Goal: Ask a question

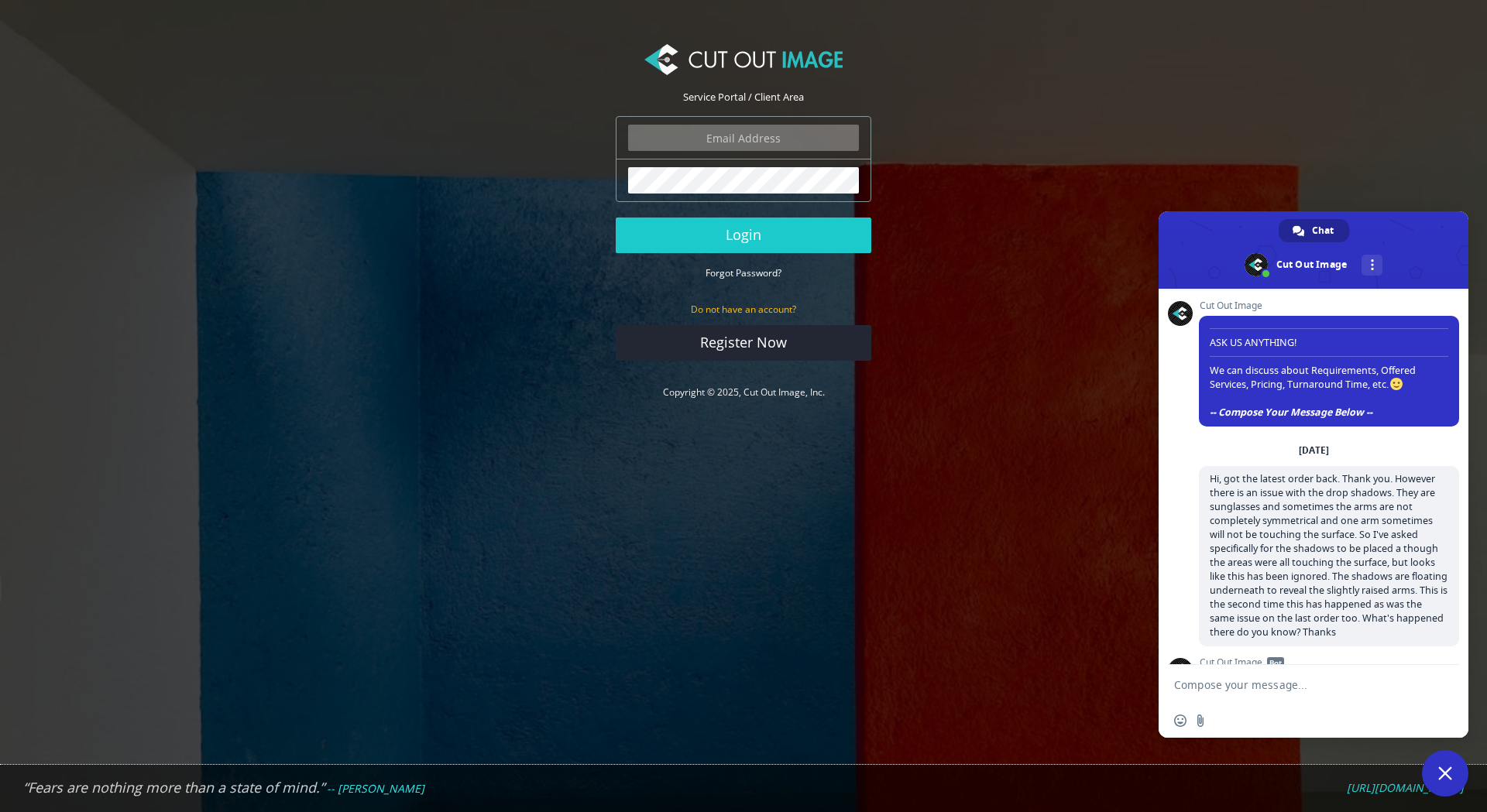
scroll to position [66, 0]
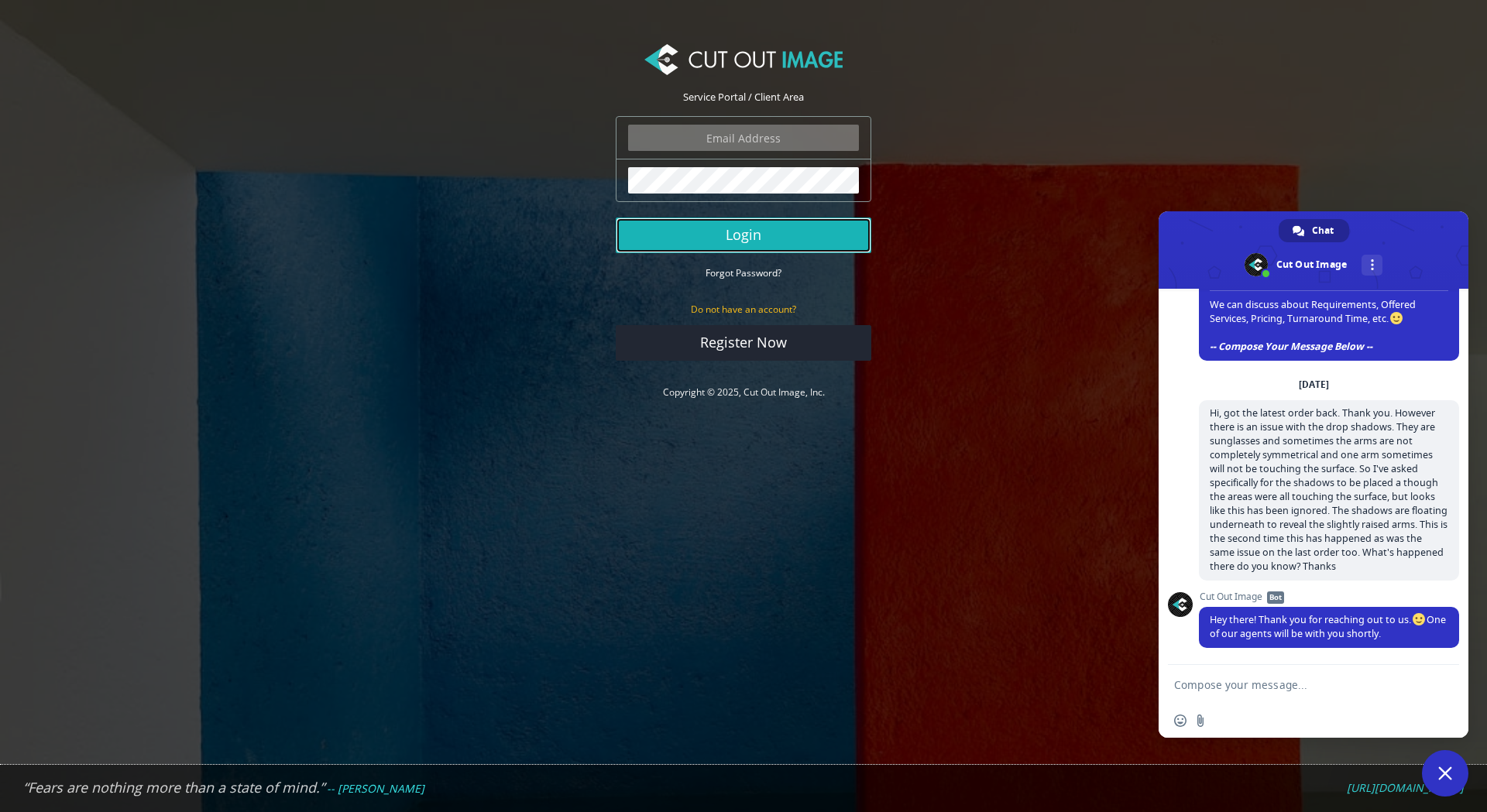
click at [779, 245] on button "Login" at bounding box center [743, 235] width 255 height 35
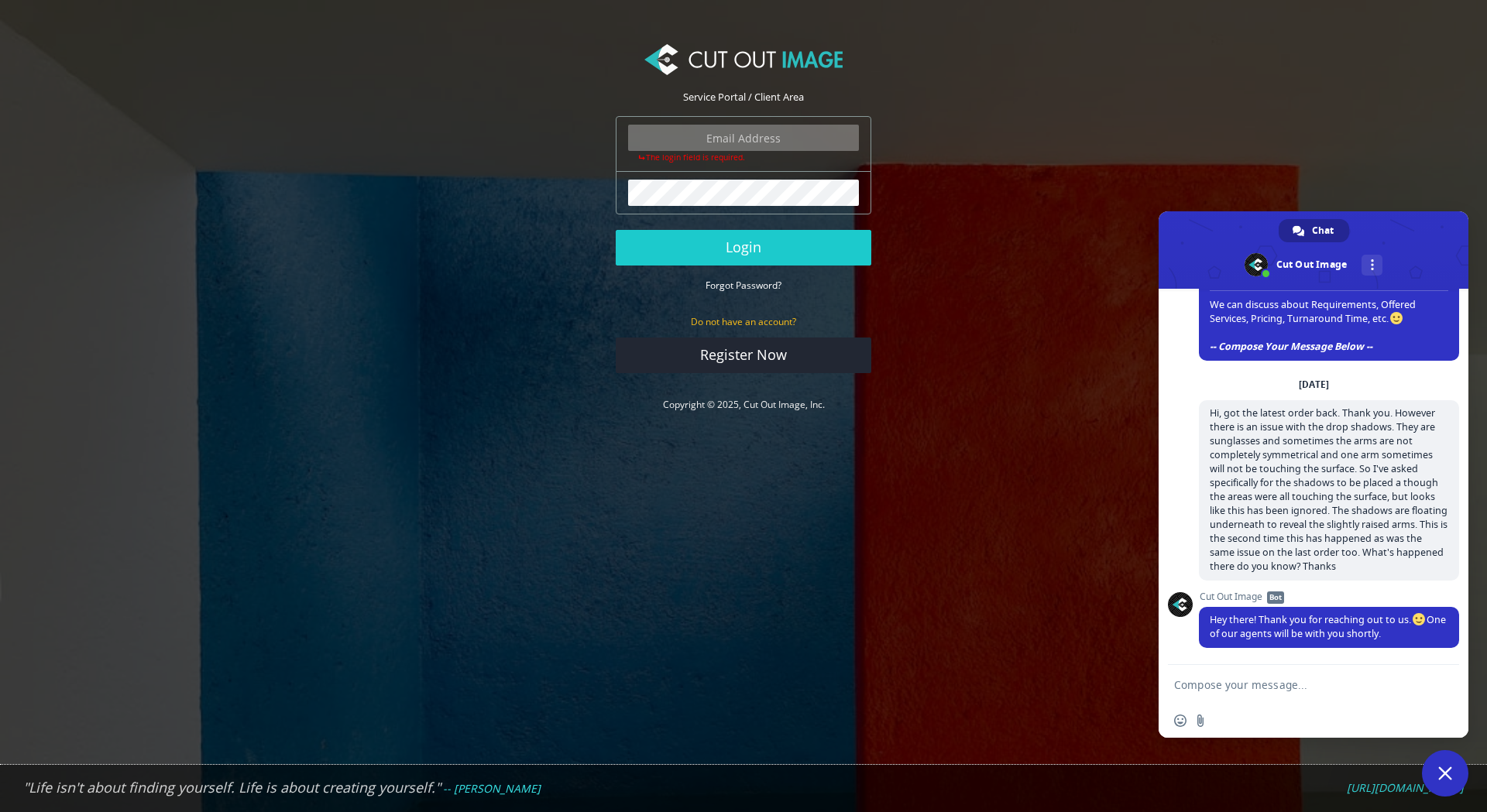
click at [957, 204] on section "Service Portal / Client Area The login field is required. The password field is…" at bounding box center [743, 229] width 1487 height 412
click at [1221, 685] on textarea "Compose your message..." at bounding box center [1298, 684] width 248 height 39
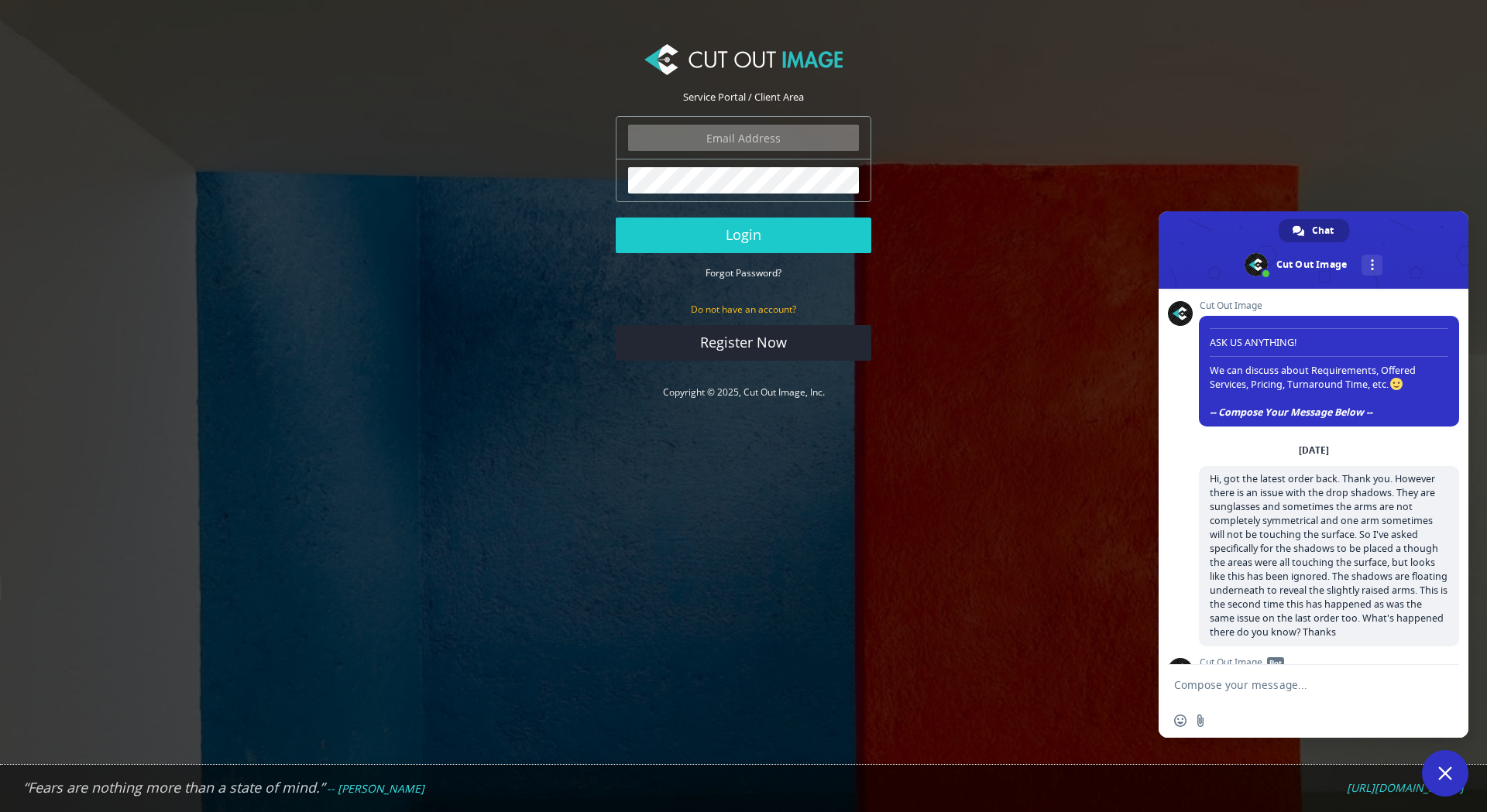
scroll to position [66, 0]
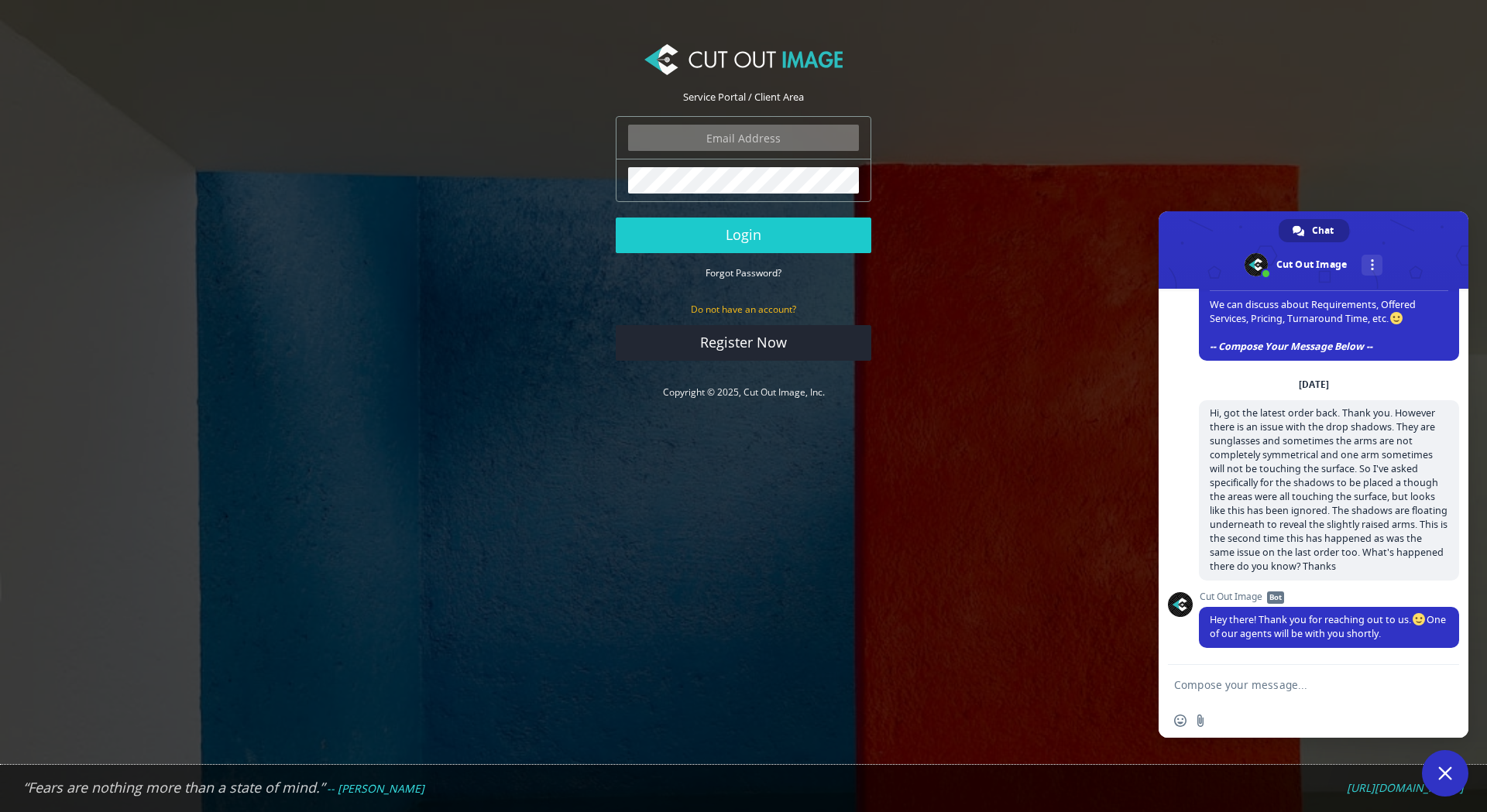
click at [753, 138] on input "email" at bounding box center [743, 138] width 231 height 26
type input "expstudios@gmail.com"
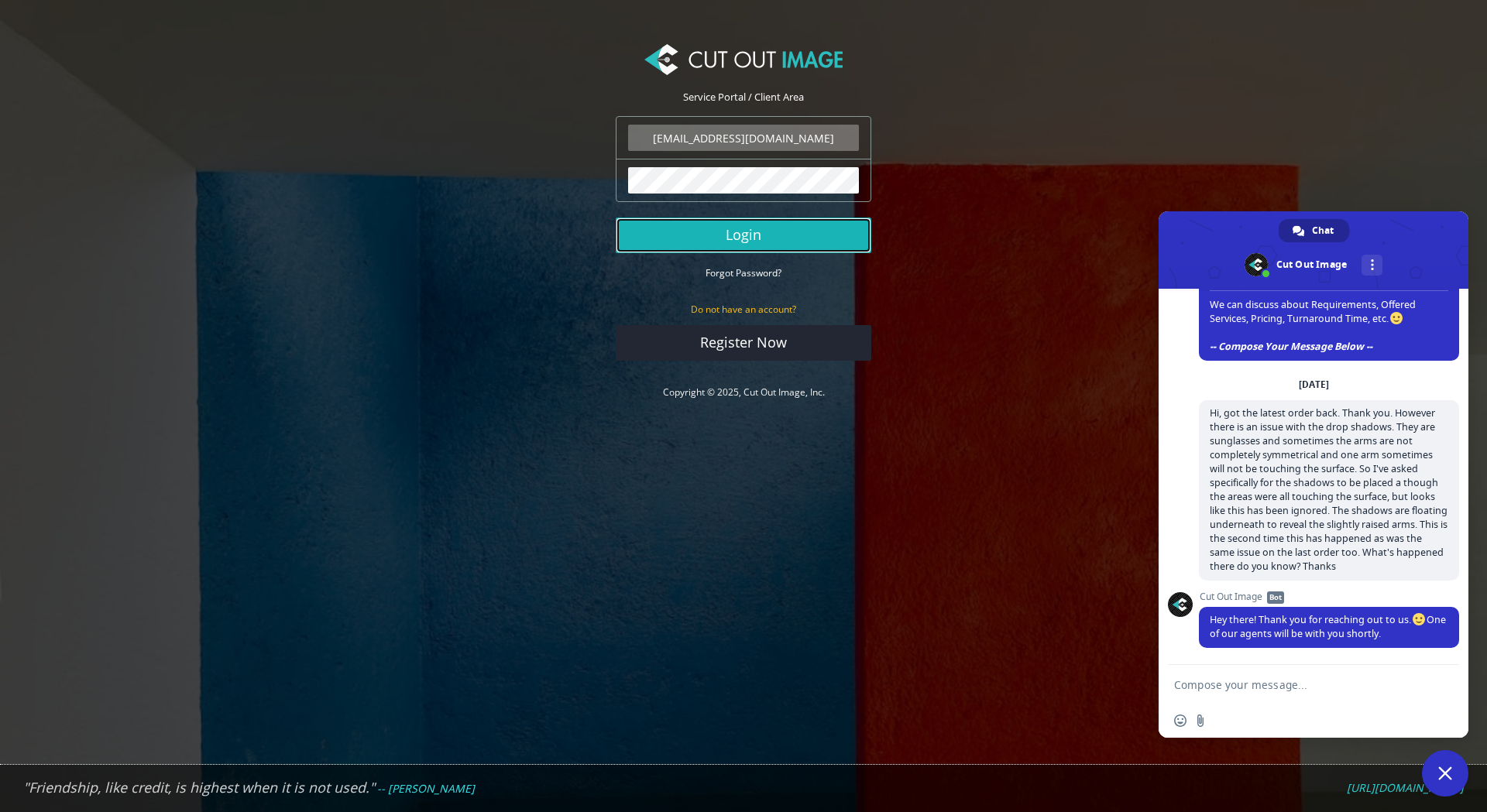
click at [779, 235] on button "Login" at bounding box center [743, 235] width 255 height 35
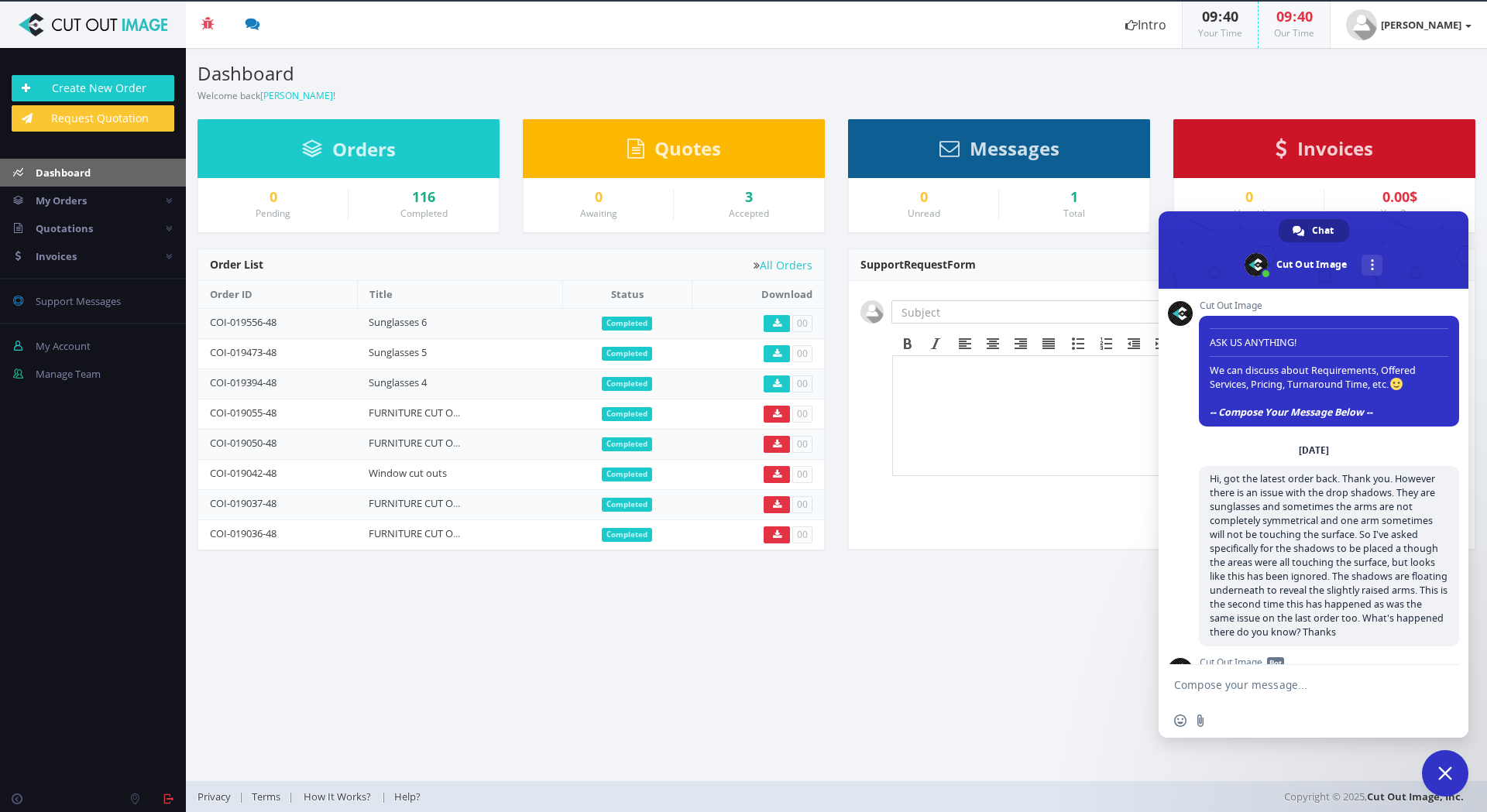
scroll to position [66, 0]
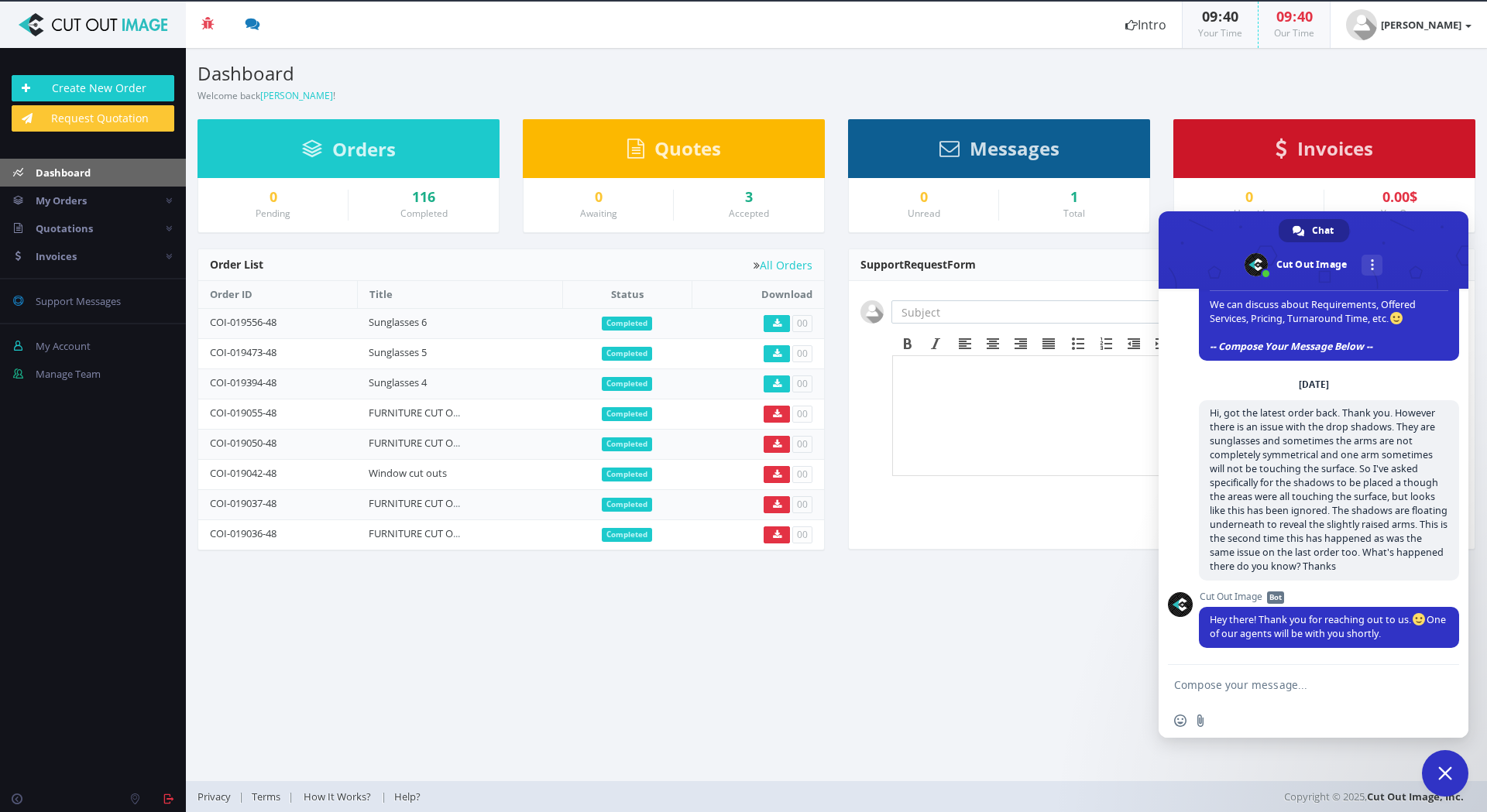
drag, startPoint x: 291, startPoint y: 325, endPoint x: 199, endPoint y: 320, distance: 92.1
click at [199, 320] on td "COI-019556-48" at bounding box center [277, 323] width 158 height 30
copy link "COI-019556-48"
click at [1251, 686] on textarea "Compose your message..." at bounding box center [1298, 684] width 248 height 39
paste textarea "COI-019556-48"
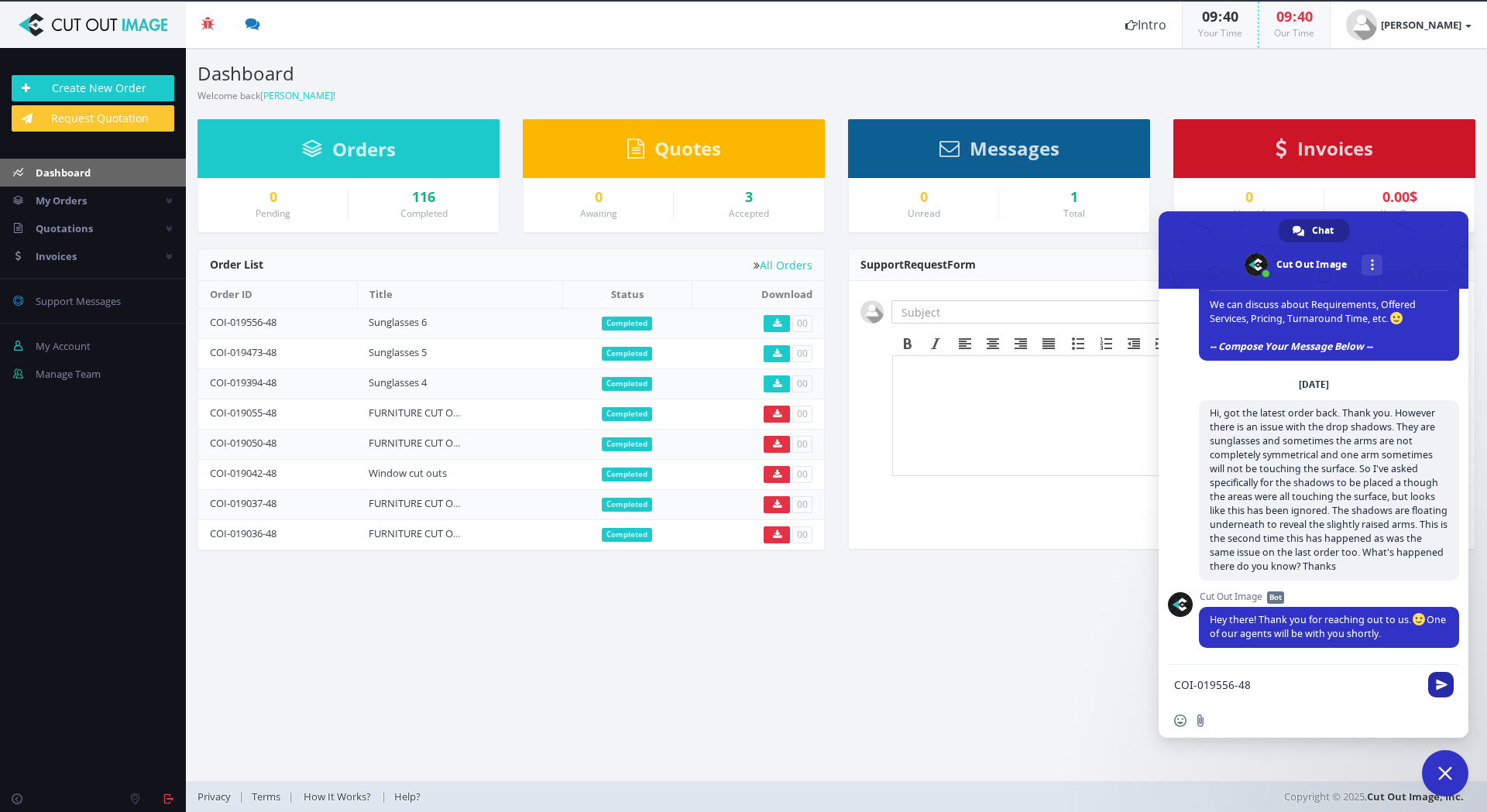
type textarea "COI-019556-48"
click at [1436, 686] on span "Send" at bounding box center [1441, 684] width 11 height 11
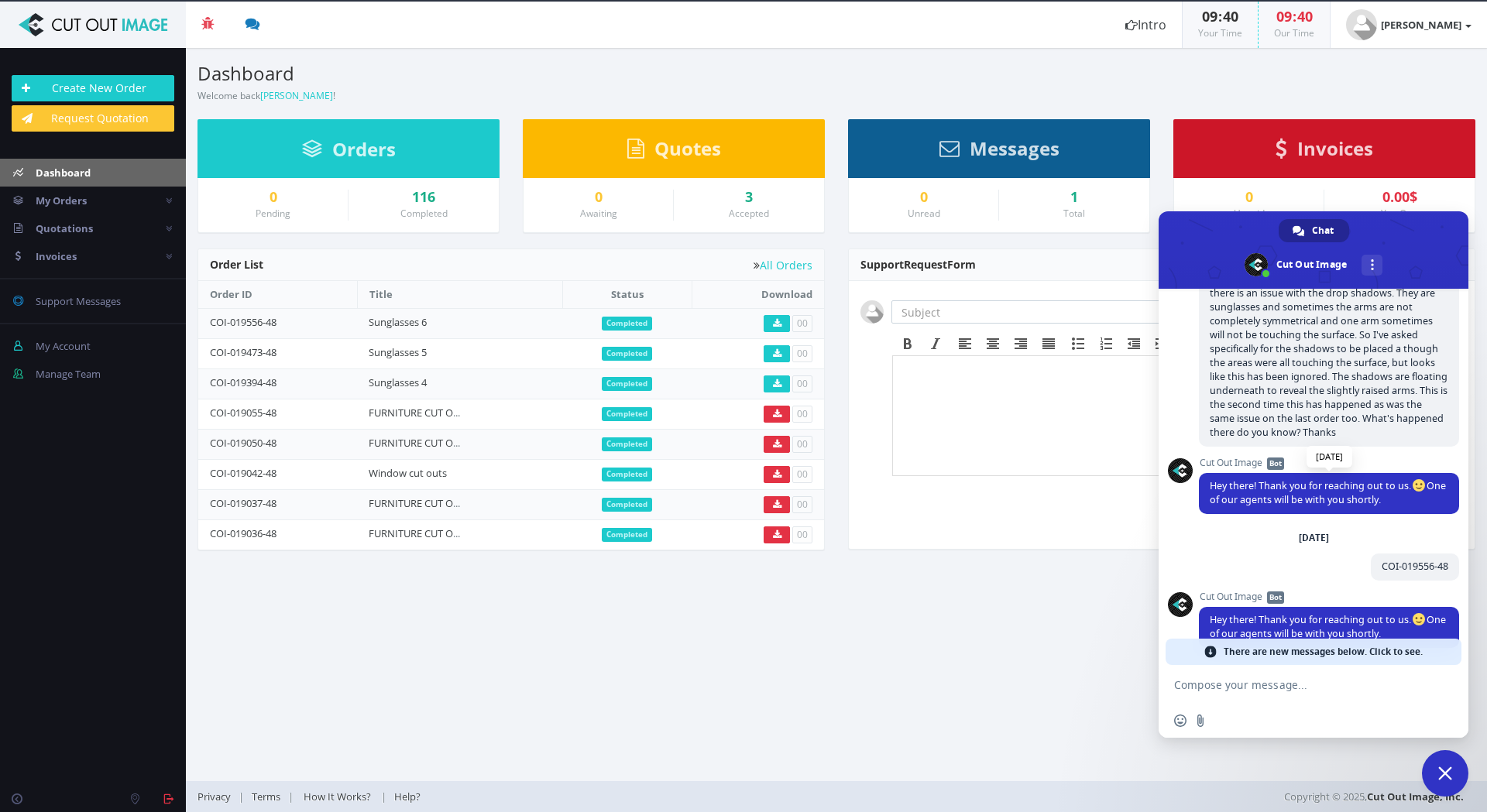
scroll to position [226, 0]
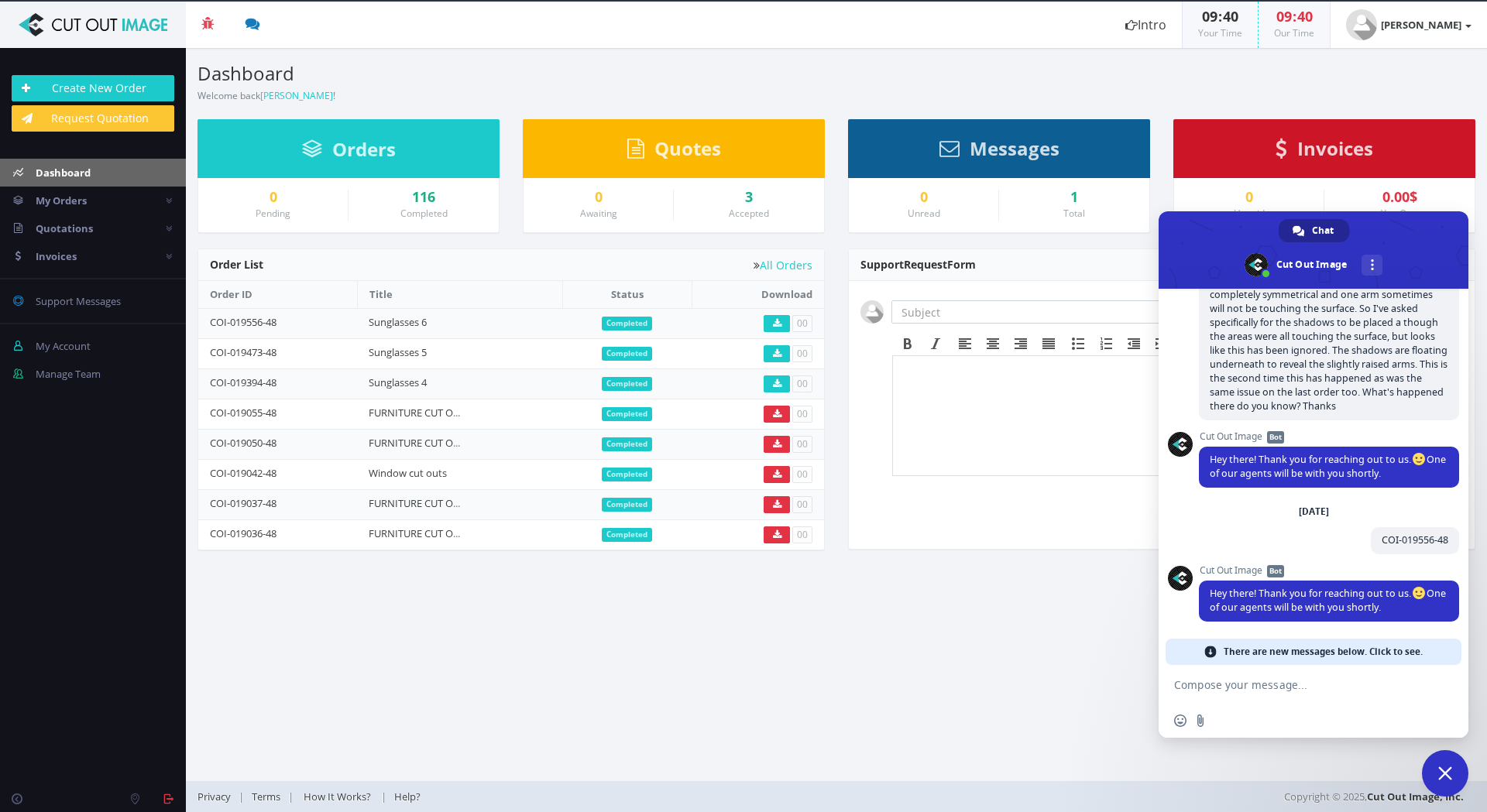
click at [1212, 654] on span at bounding box center [1211, 652] width 12 height 12
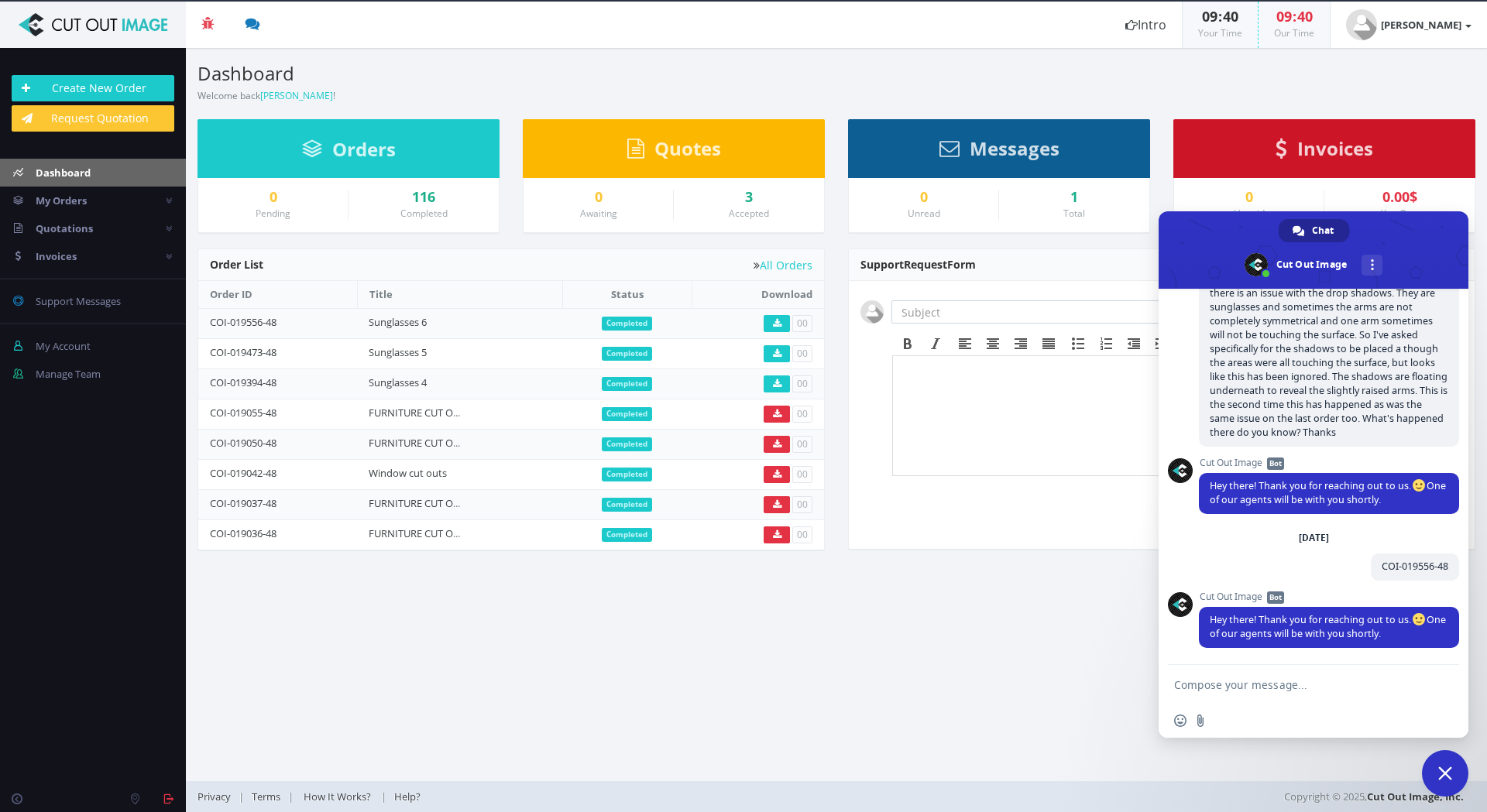
scroll to position [200, 0]
